Goal: Find specific page/section: Find specific page/section

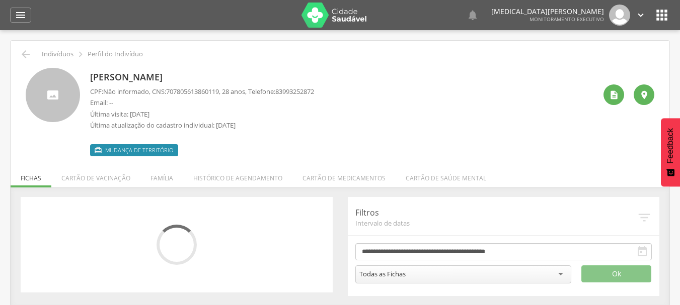
click at [154, 140] on div " Mudança de território" at bounding box center [202, 145] width 224 height 21
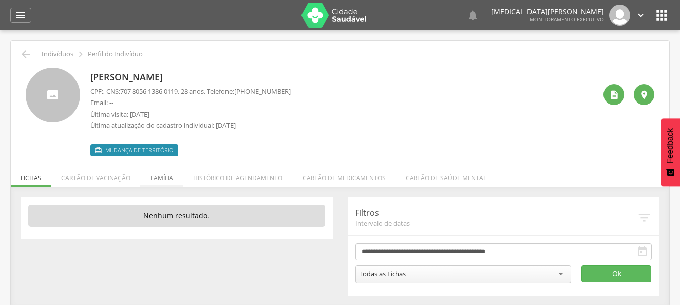
click at [165, 177] on li "Família" at bounding box center [161, 176] width 43 height 24
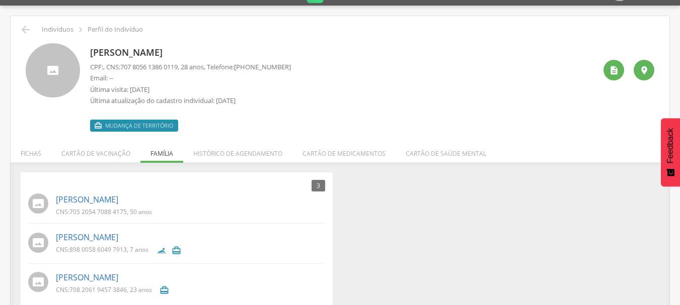
scroll to position [38, 0]
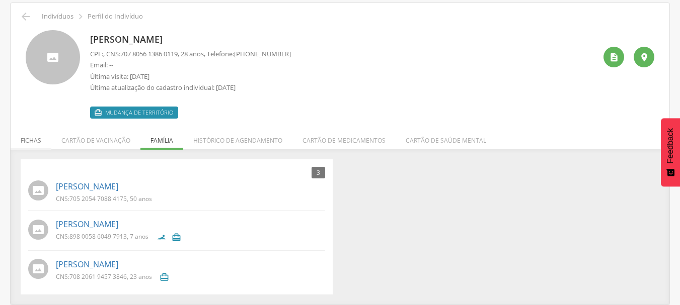
click at [27, 135] on li "Fichas" at bounding box center [31, 138] width 41 height 24
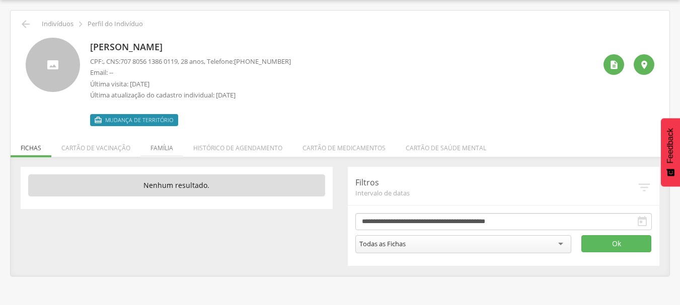
click at [167, 147] on li "Família" at bounding box center [161, 146] width 43 height 24
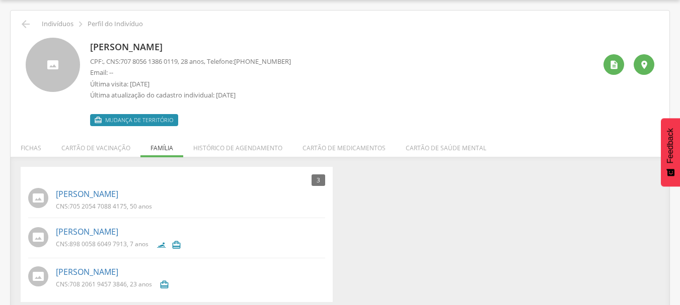
scroll to position [38, 0]
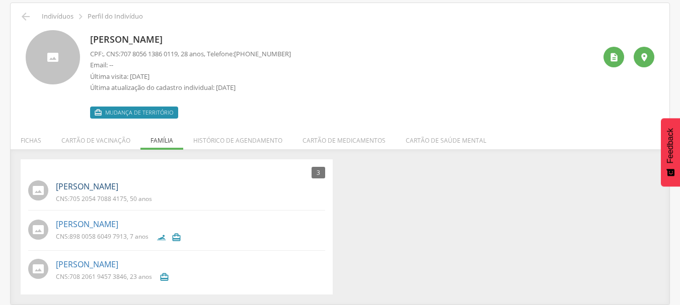
click at [97, 186] on link "Daniel Pereira da Silva" at bounding box center [87, 187] width 62 height 12
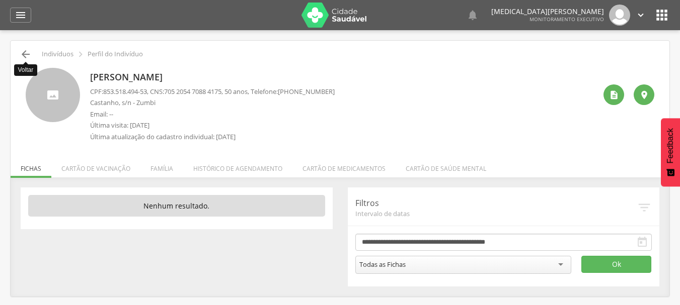
click at [28, 52] on icon "" at bounding box center [26, 54] width 12 height 12
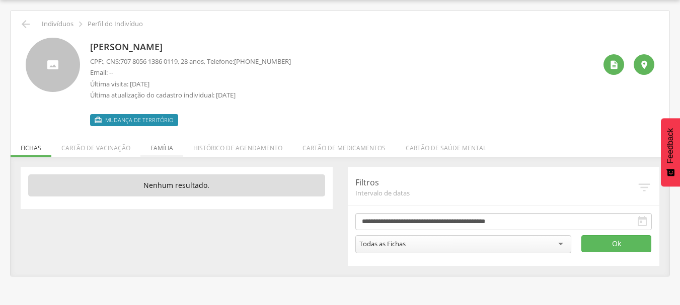
click at [151, 143] on li "Família" at bounding box center [161, 146] width 43 height 24
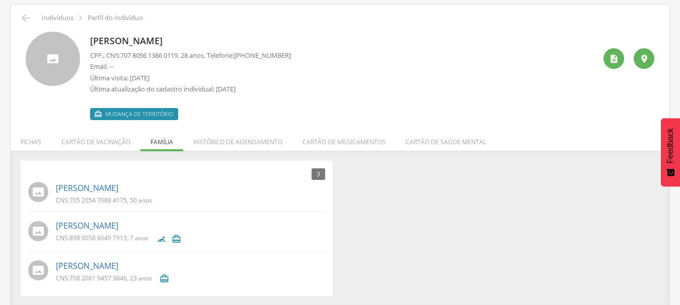
scroll to position [38, 0]
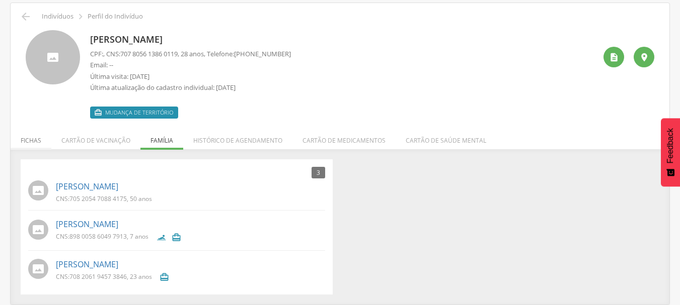
click at [49, 138] on li "Fichas" at bounding box center [31, 138] width 41 height 24
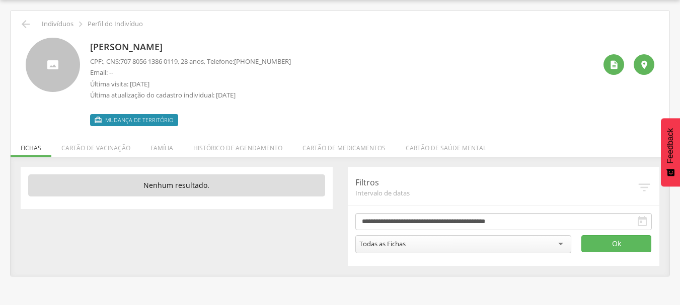
scroll to position [30, 0]
click at [165, 150] on li "Família" at bounding box center [161, 146] width 43 height 24
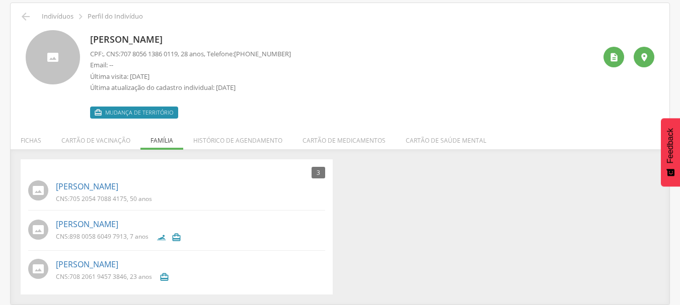
scroll to position [0, 0]
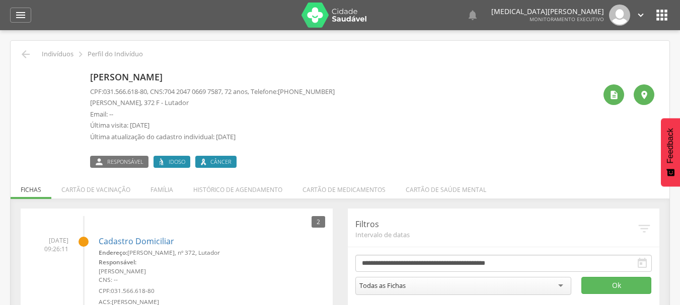
drag, startPoint x: 95, startPoint y: 102, endPoint x: 212, endPoint y: 106, distance: 116.8
click at [212, 106] on p "[PERSON_NAME], 372 F - Lutador" at bounding box center [212, 103] width 245 height 10
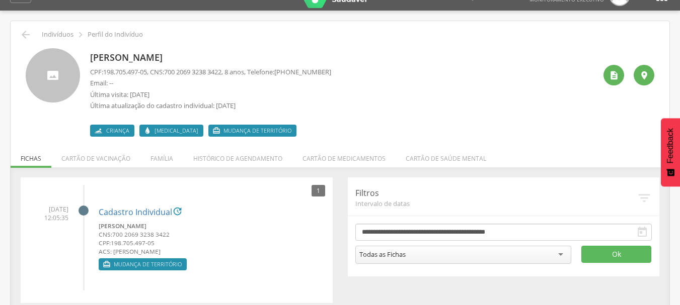
scroll to position [30, 0]
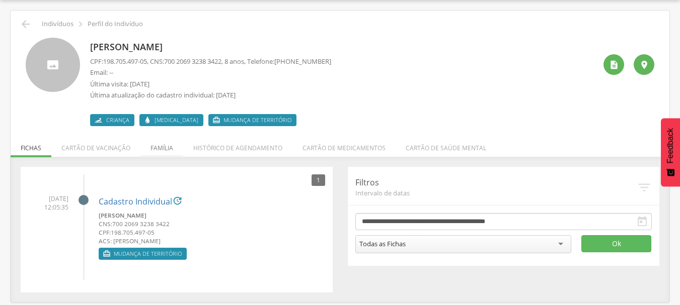
click at [162, 148] on li "Família" at bounding box center [161, 146] width 43 height 24
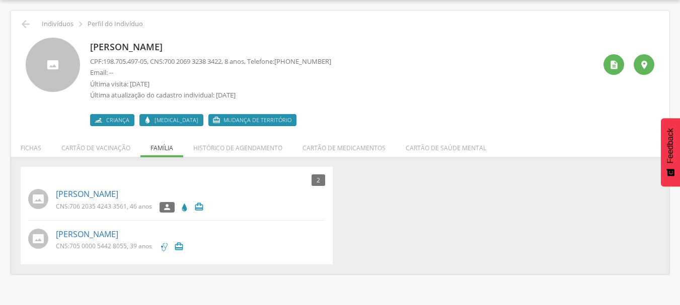
drag, startPoint x: 51, startPoint y: 194, endPoint x: 131, endPoint y: 193, distance: 80.0
click at [131, 193] on div "Edna Maria Ferreira CNS: 706 2035 4243 3561 , 46 anos  " at bounding box center [176, 200] width 297 height 29
copy div "Edna Maria Ferreira"
